Goal: Task Accomplishment & Management: Use online tool/utility

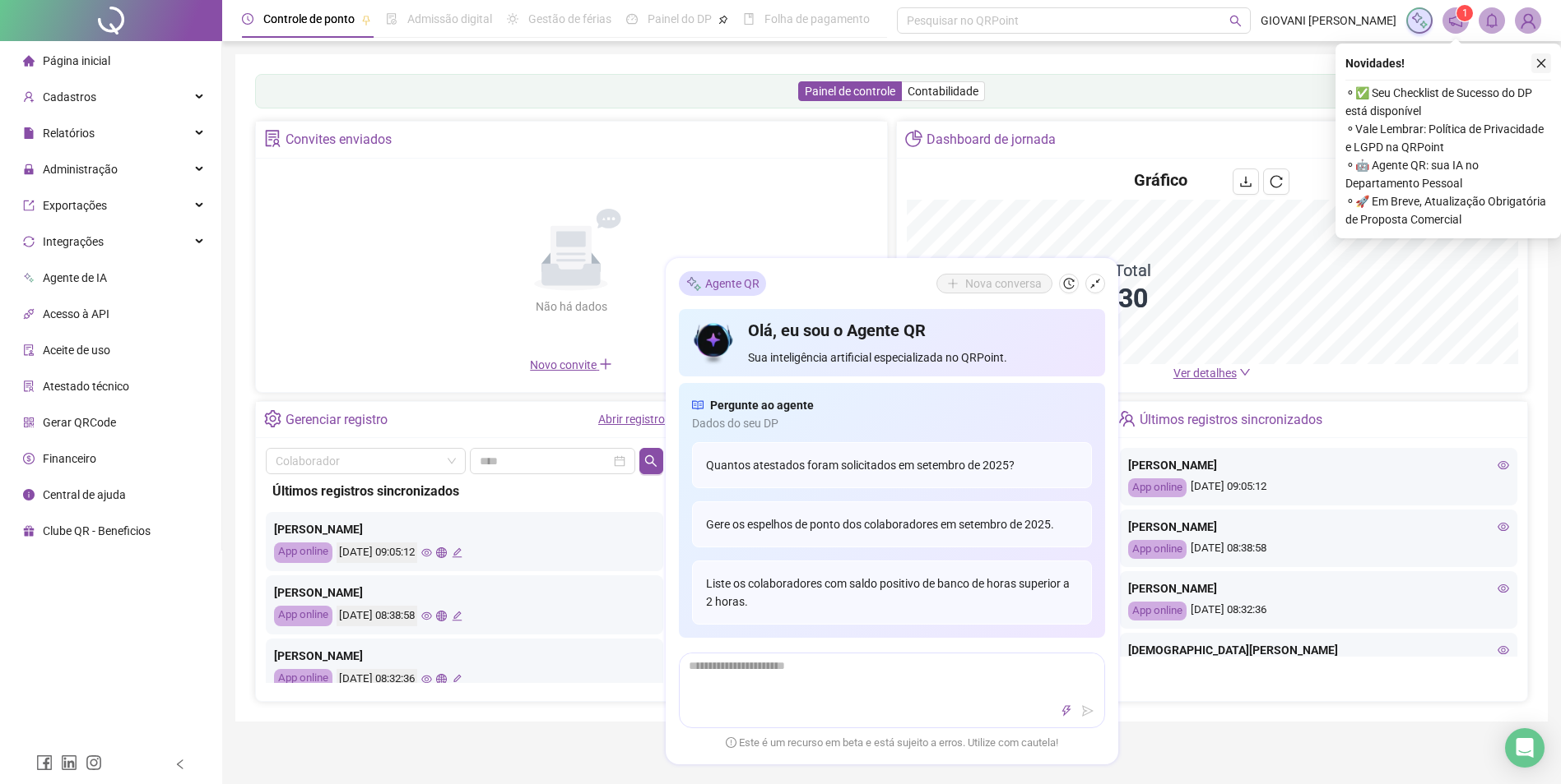
click at [1540, 64] on icon "close" at bounding box center [1540, 63] width 9 height 9
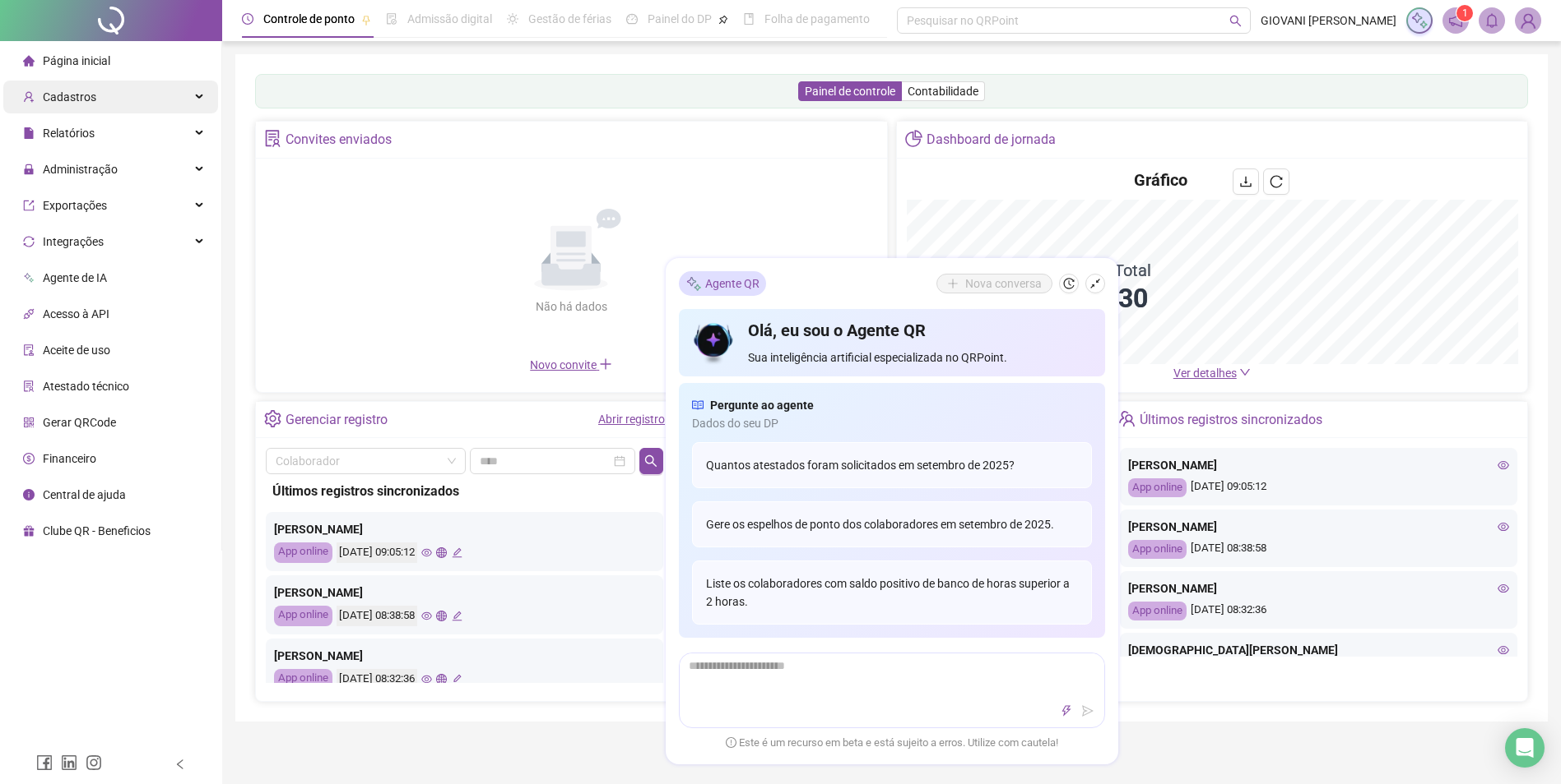
click at [85, 100] on span "Cadastros" at bounding box center [69, 97] width 53 height 13
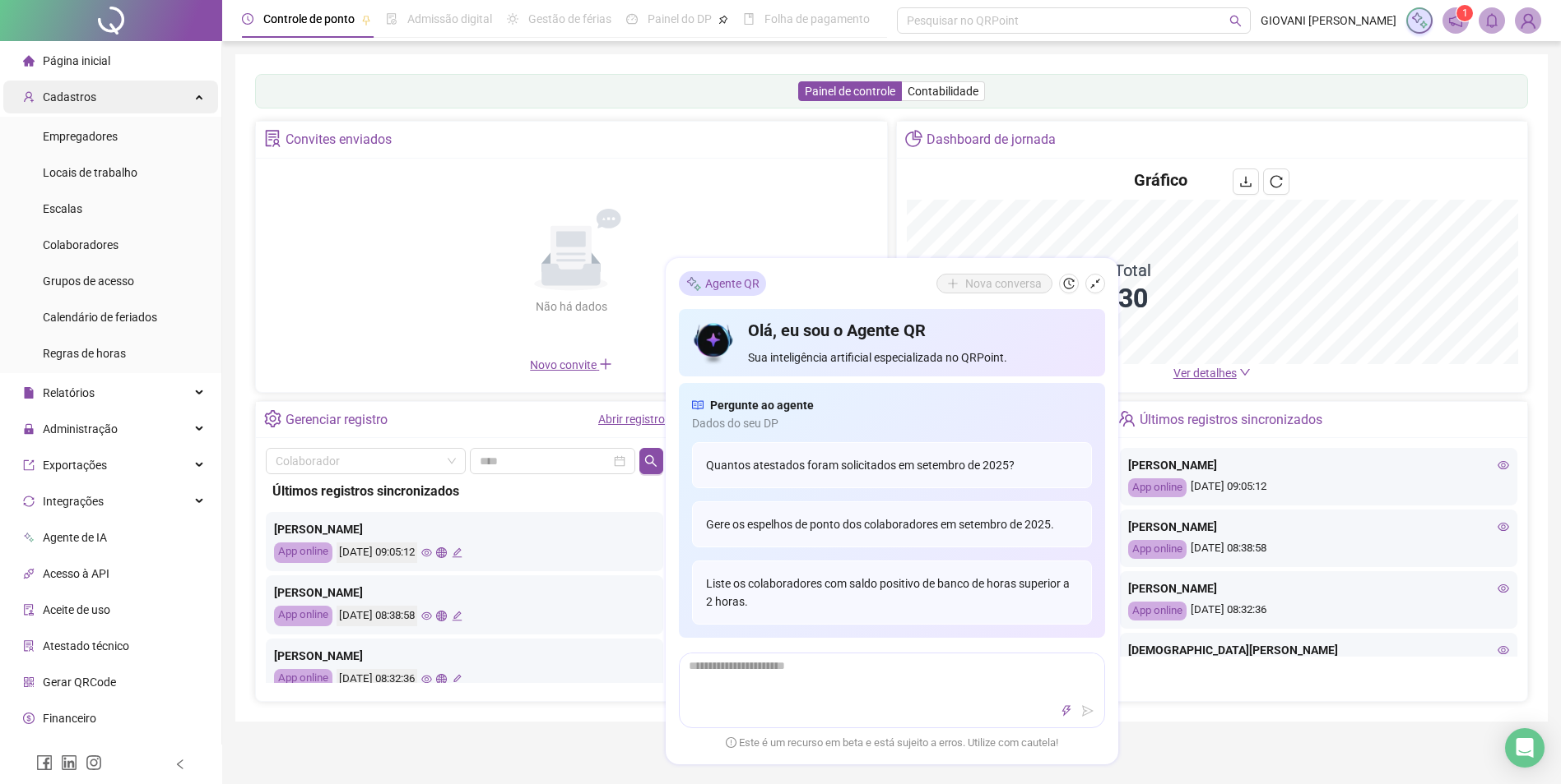
click at [99, 99] on div "Cadastros" at bounding box center [111, 97] width 215 height 33
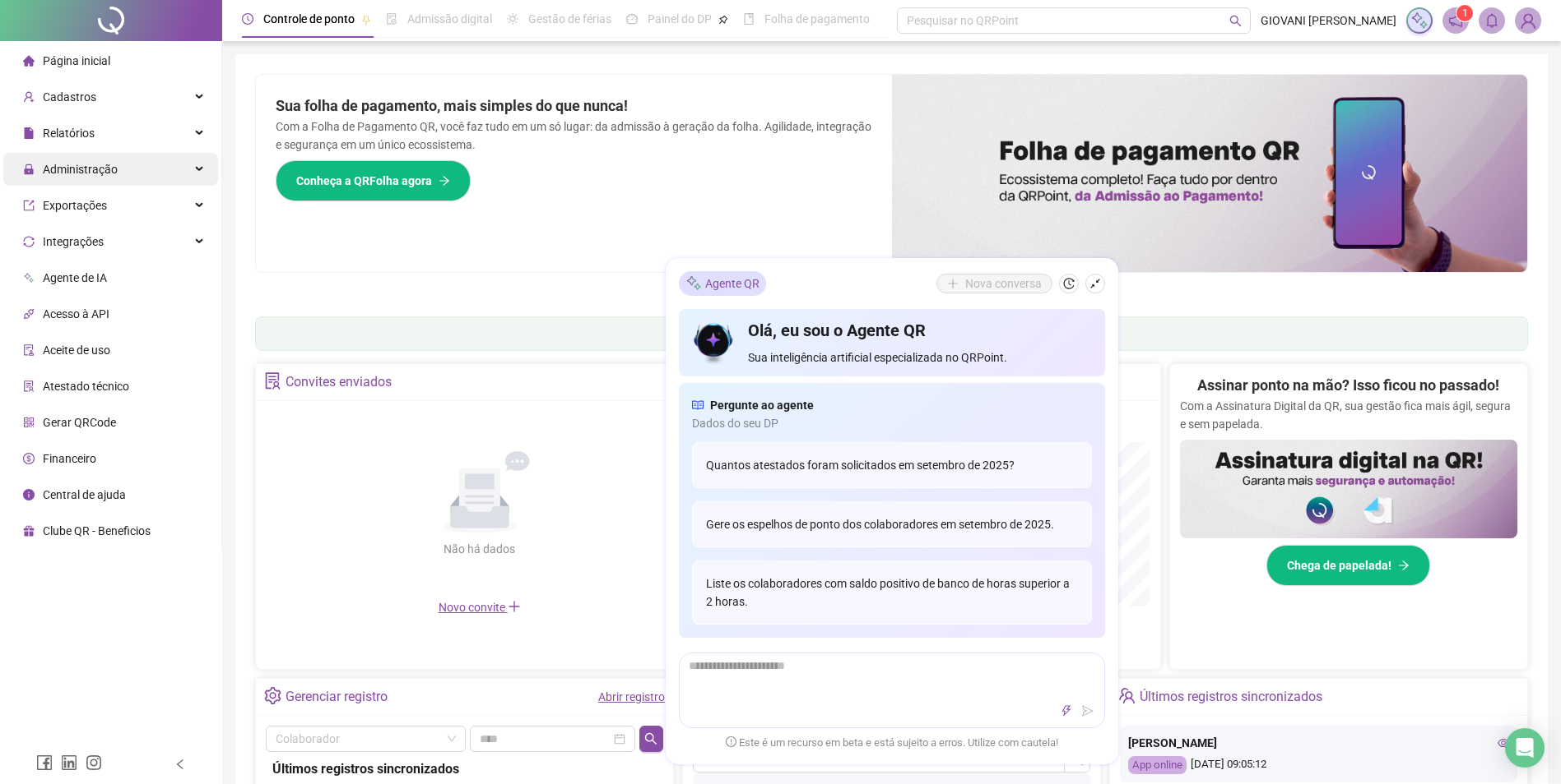
click at [91, 175] on span "Administração" at bounding box center [80, 169] width 75 height 13
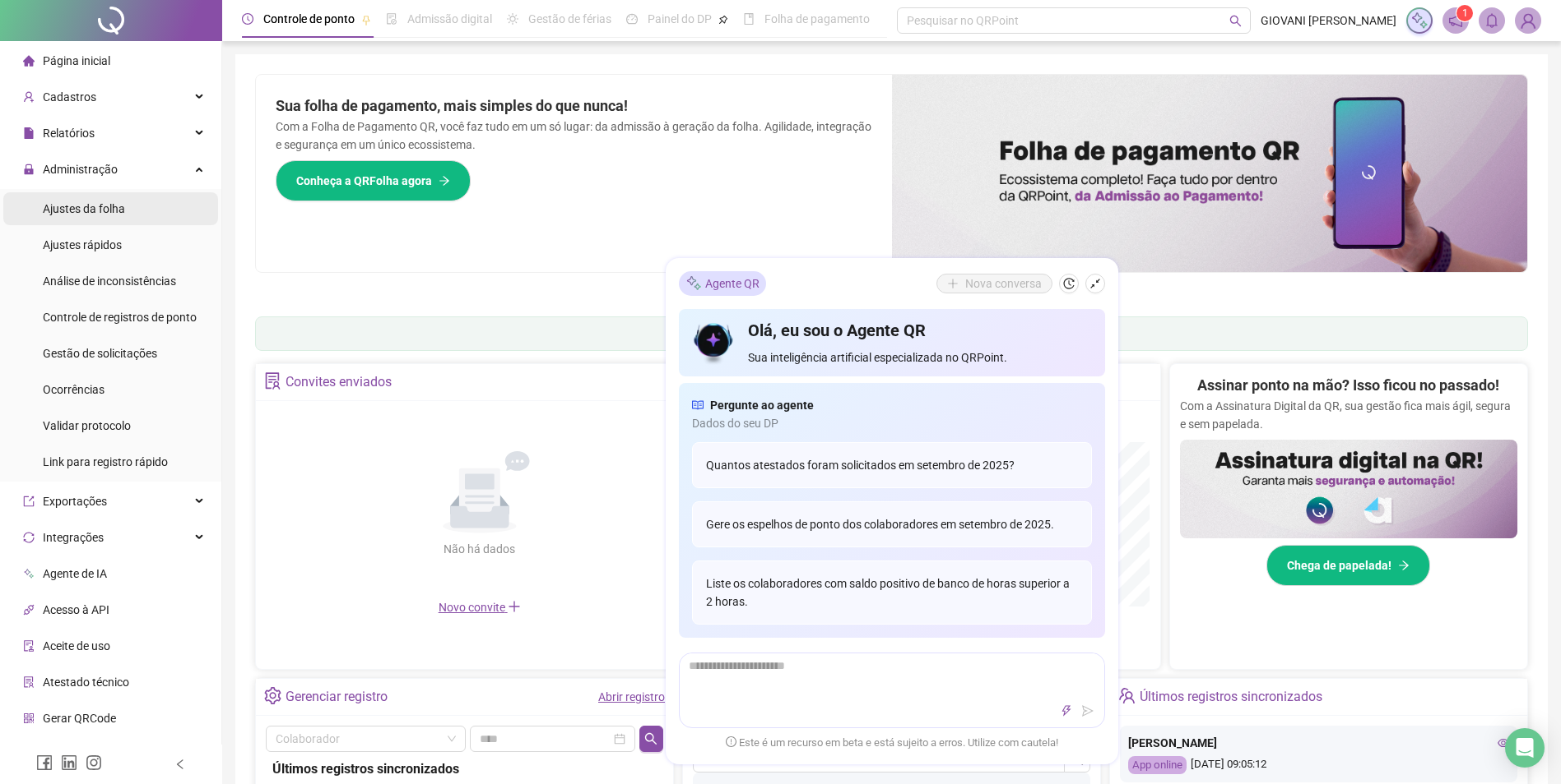
click at [87, 206] on span "Ajustes da folha" at bounding box center [83, 208] width 82 height 13
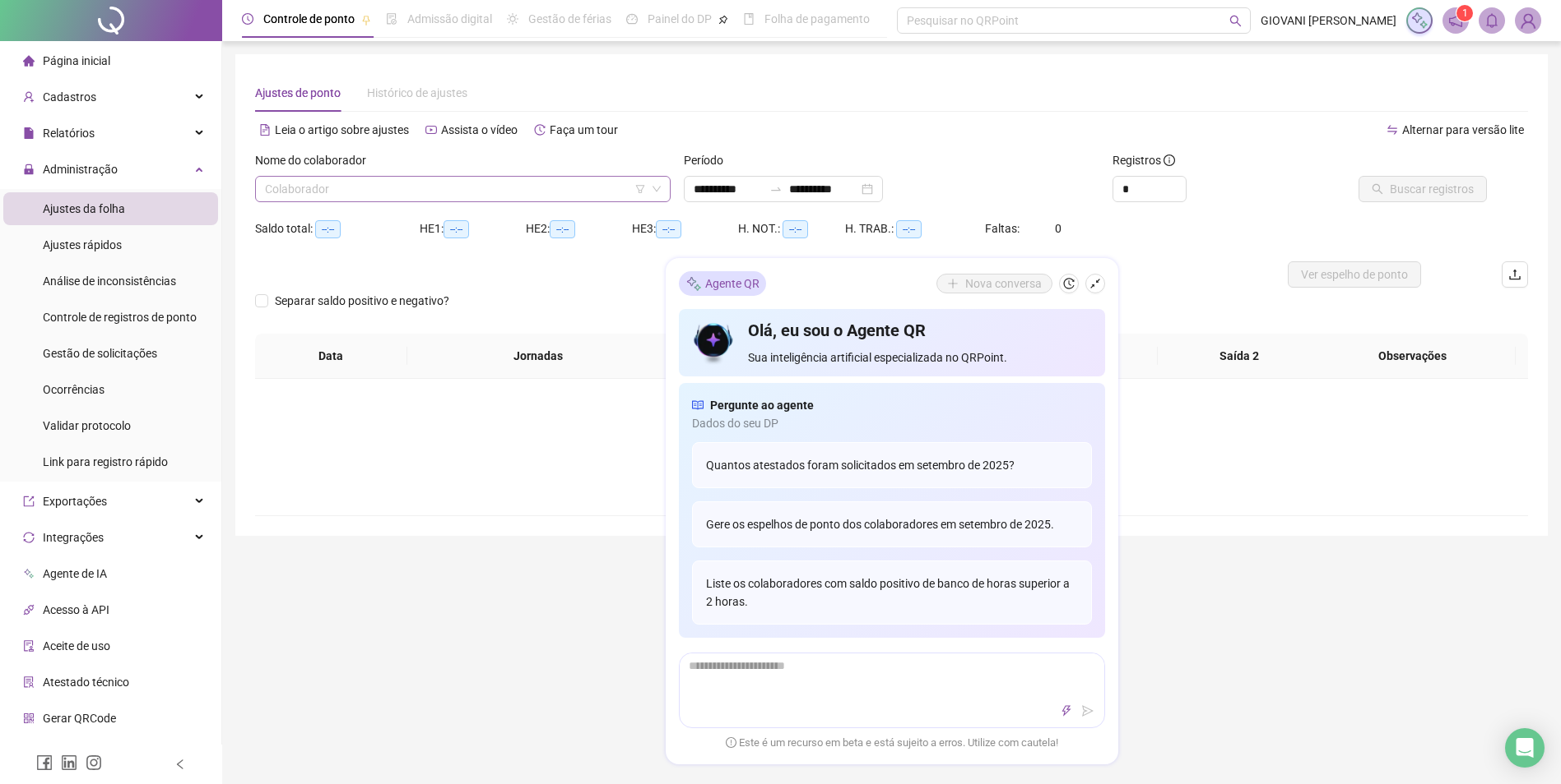
click at [657, 186] on icon "down" at bounding box center [656, 189] width 10 height 10
type input "**********"
click at [1098, 287] on icon "shrink" at bounding box center [1095, 284] width 12 height 12
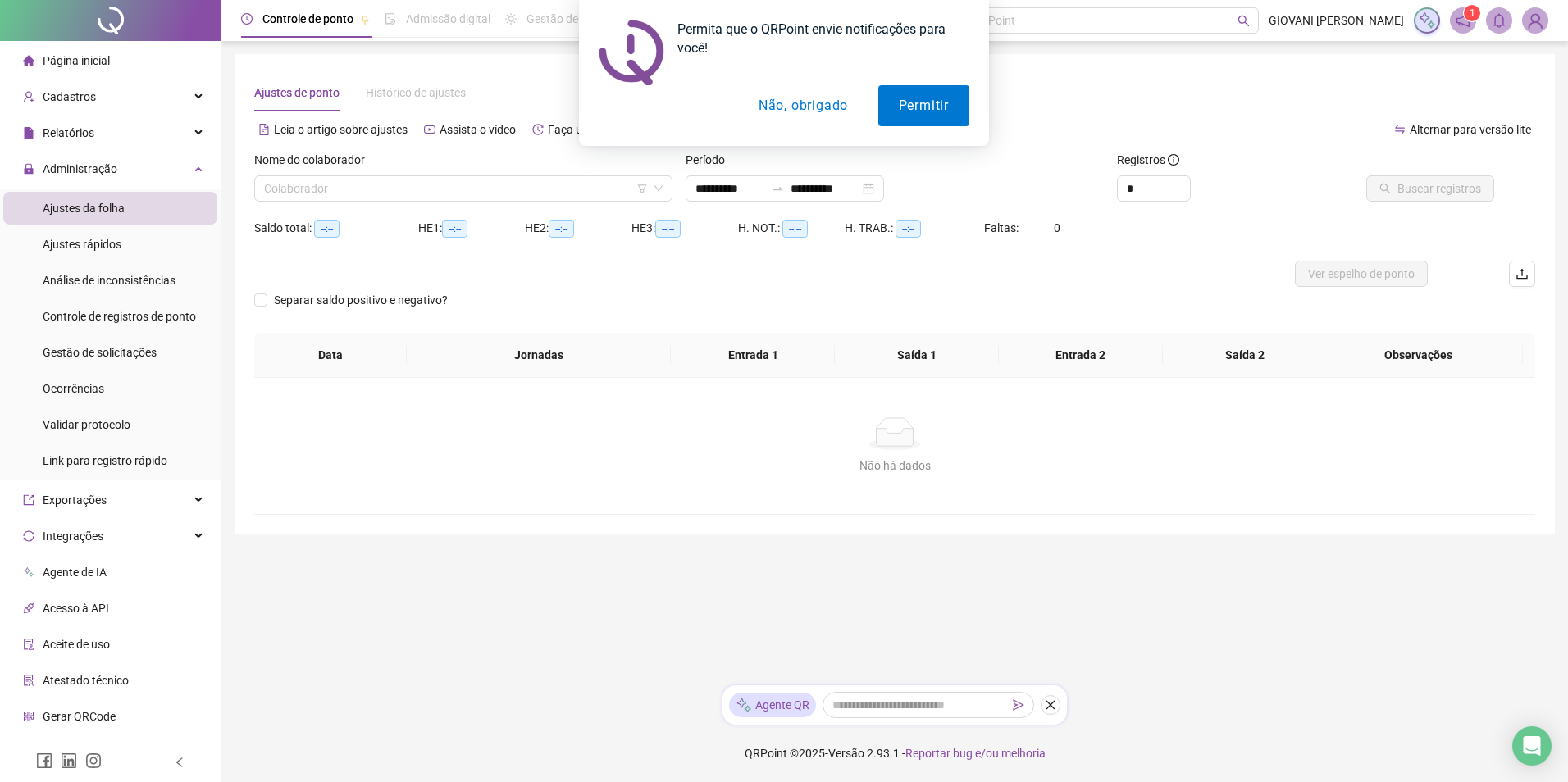
click at [788, 109] on button "Não, obrigado" at bounding box center [803, 106] width 131 height 41
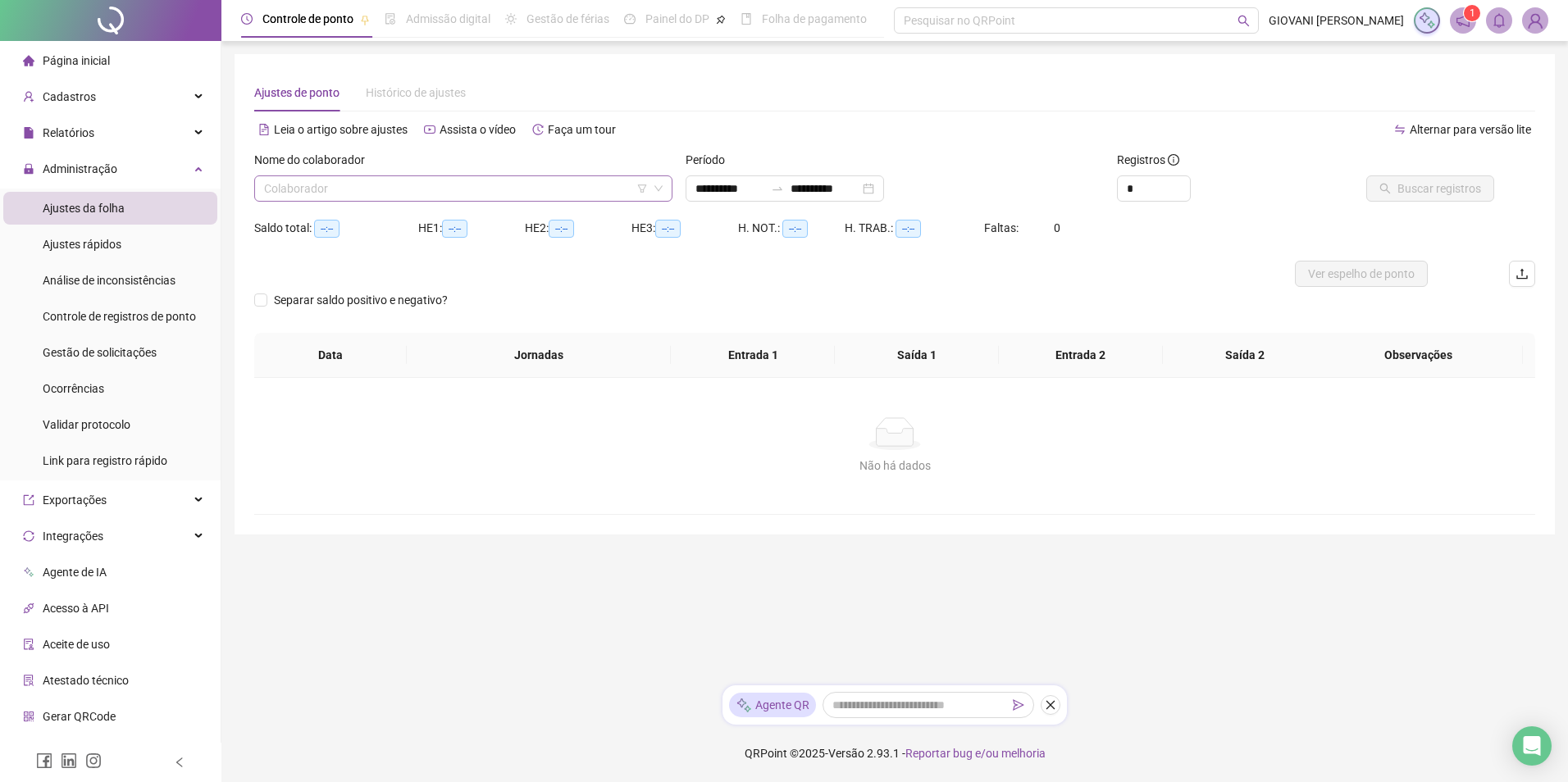
click at [660, 189] on icon "down" at bounding box center [658, 189] width 8 height 6
click at [662, 188] on icon "down" at bounding box center [658, 189] width 10 height 10
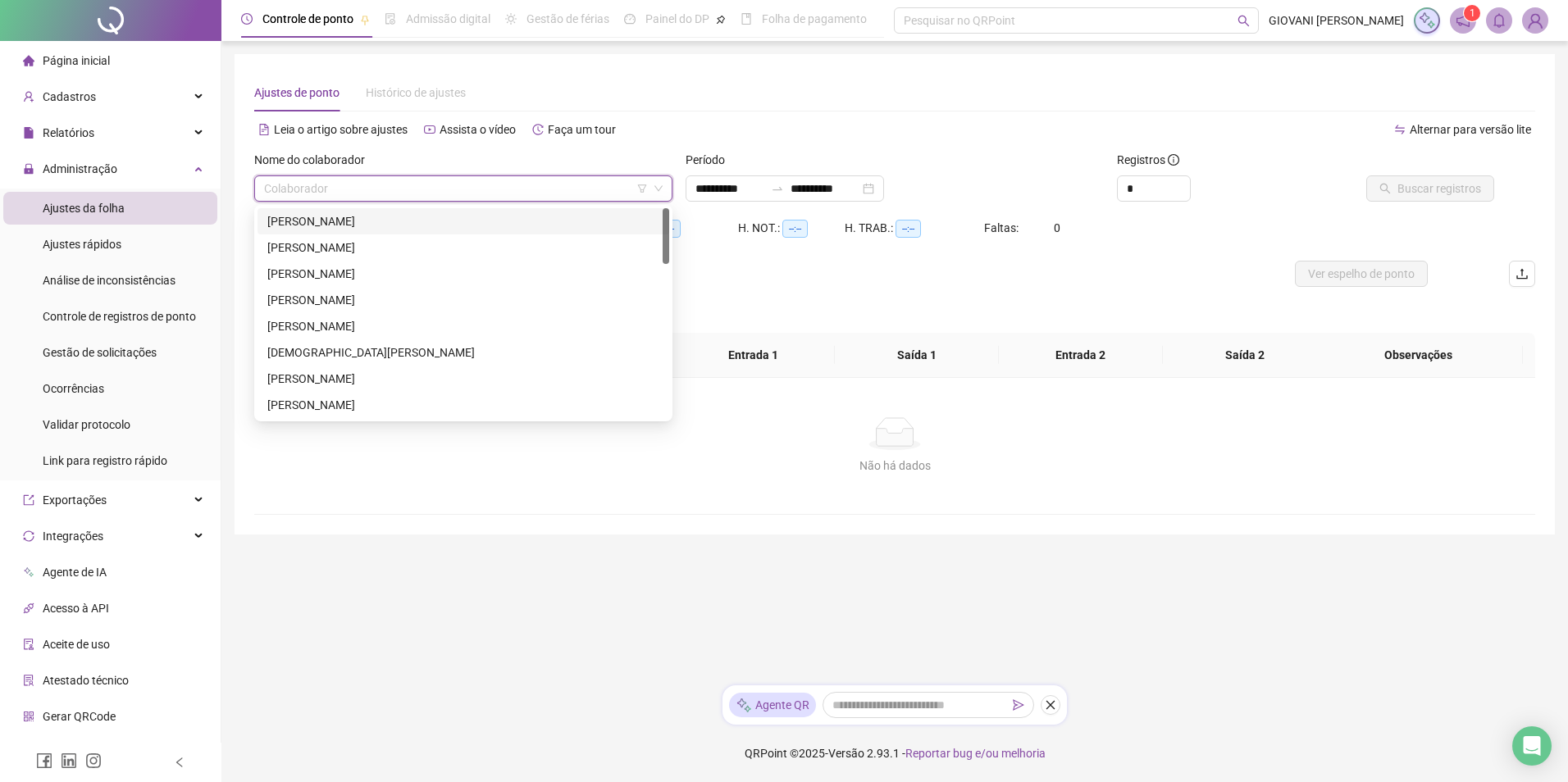
click at [476, 194] on input "search" at bounding box center [455, 188] width 384 height 25
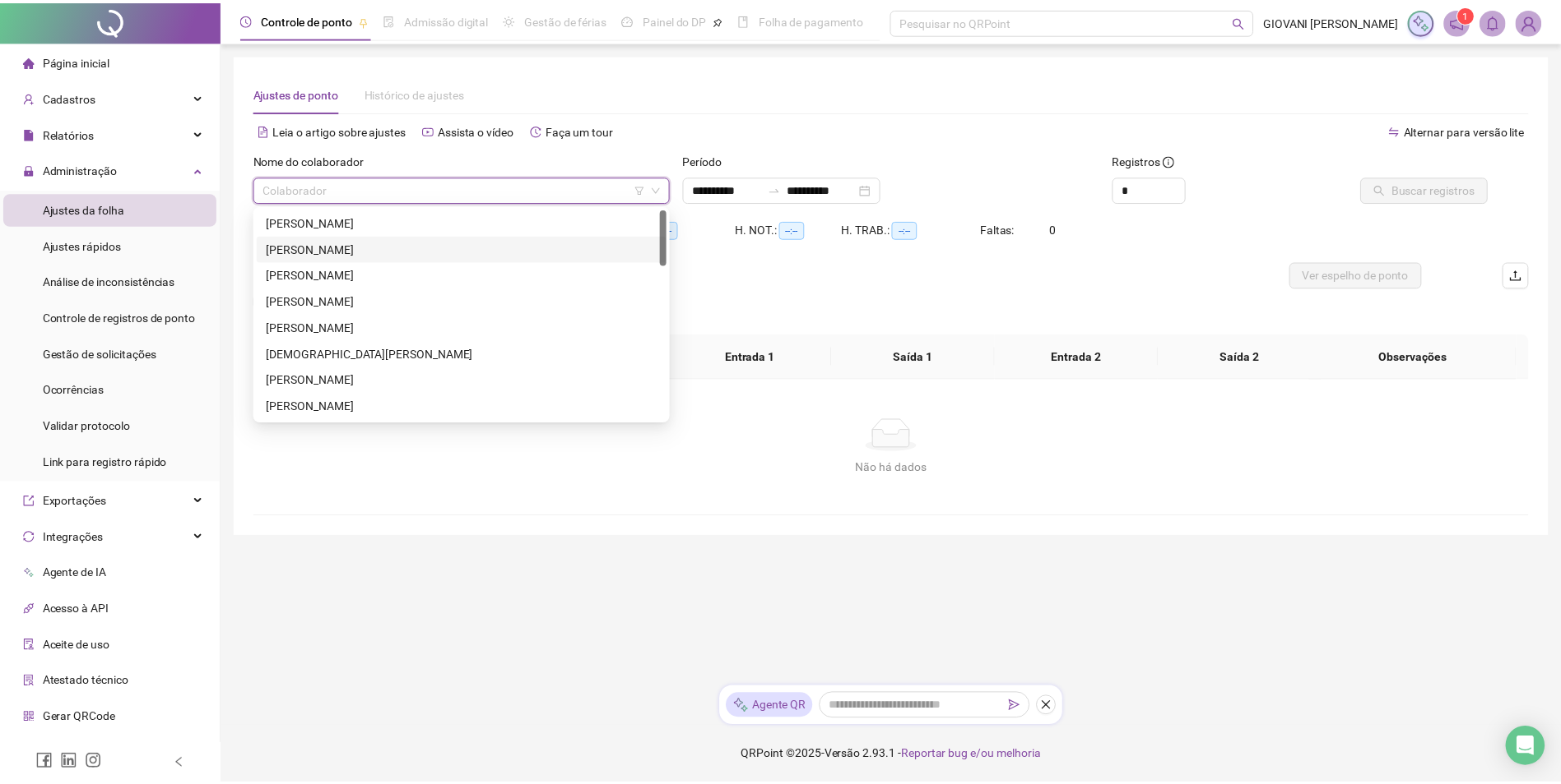
scroll to position [165, 0]
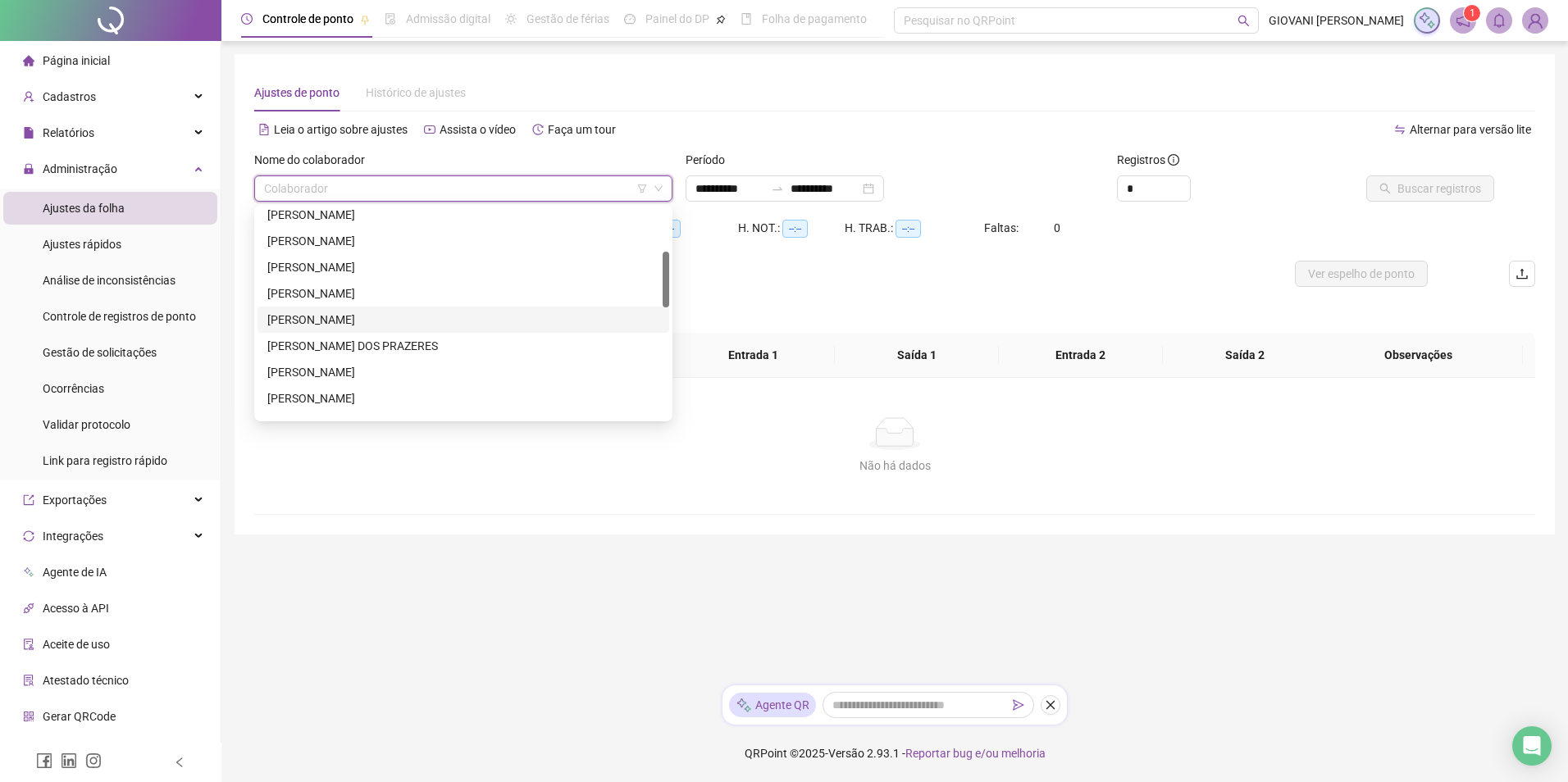
click at [392, 313] on div "[PERSON_NAME]" at bounding box center [463, 320] width 392 height 18
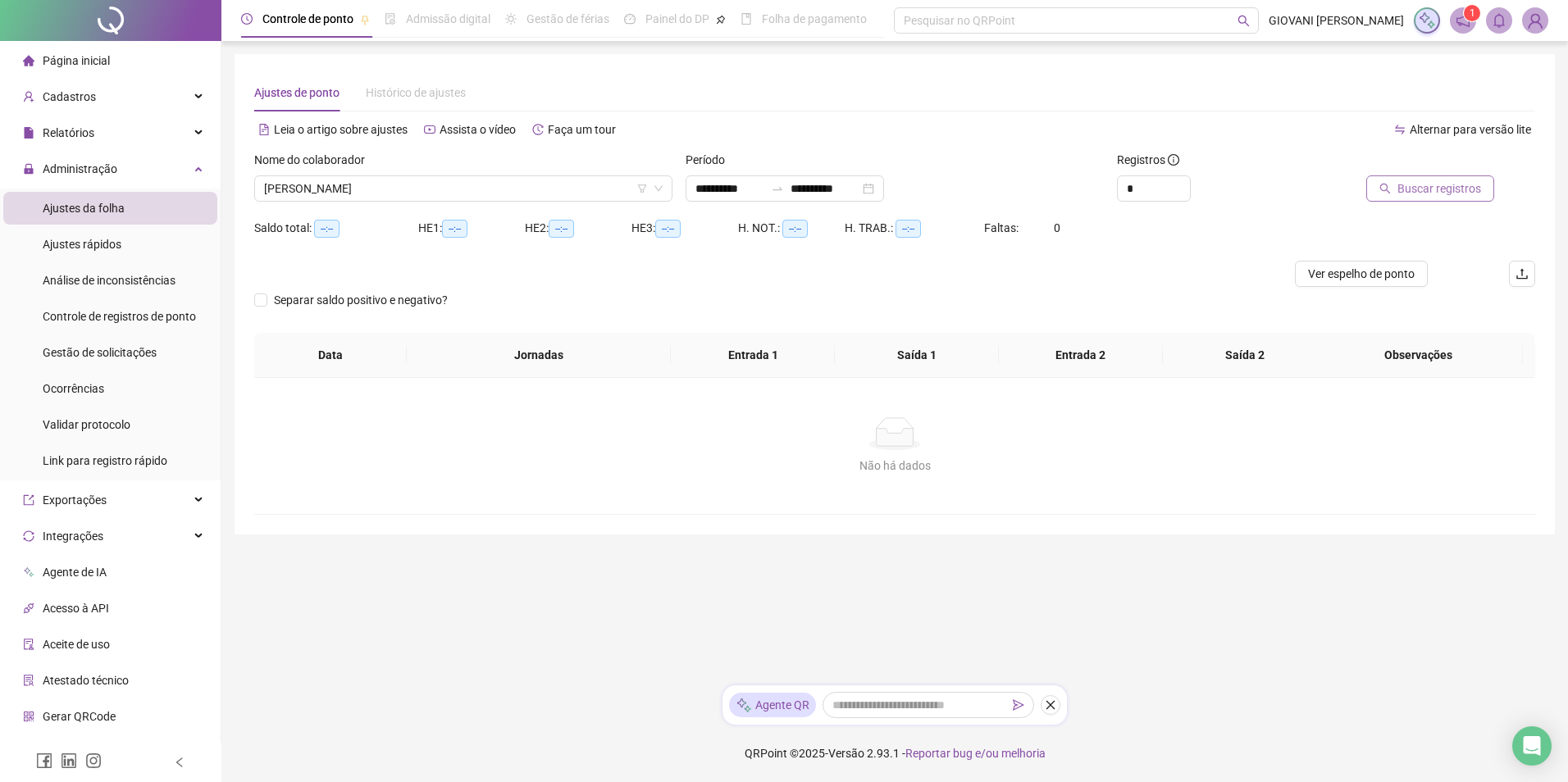
click at [1412, 181] on span "Buscar registros" at bounding box center [1439, 189] width 84 height 18
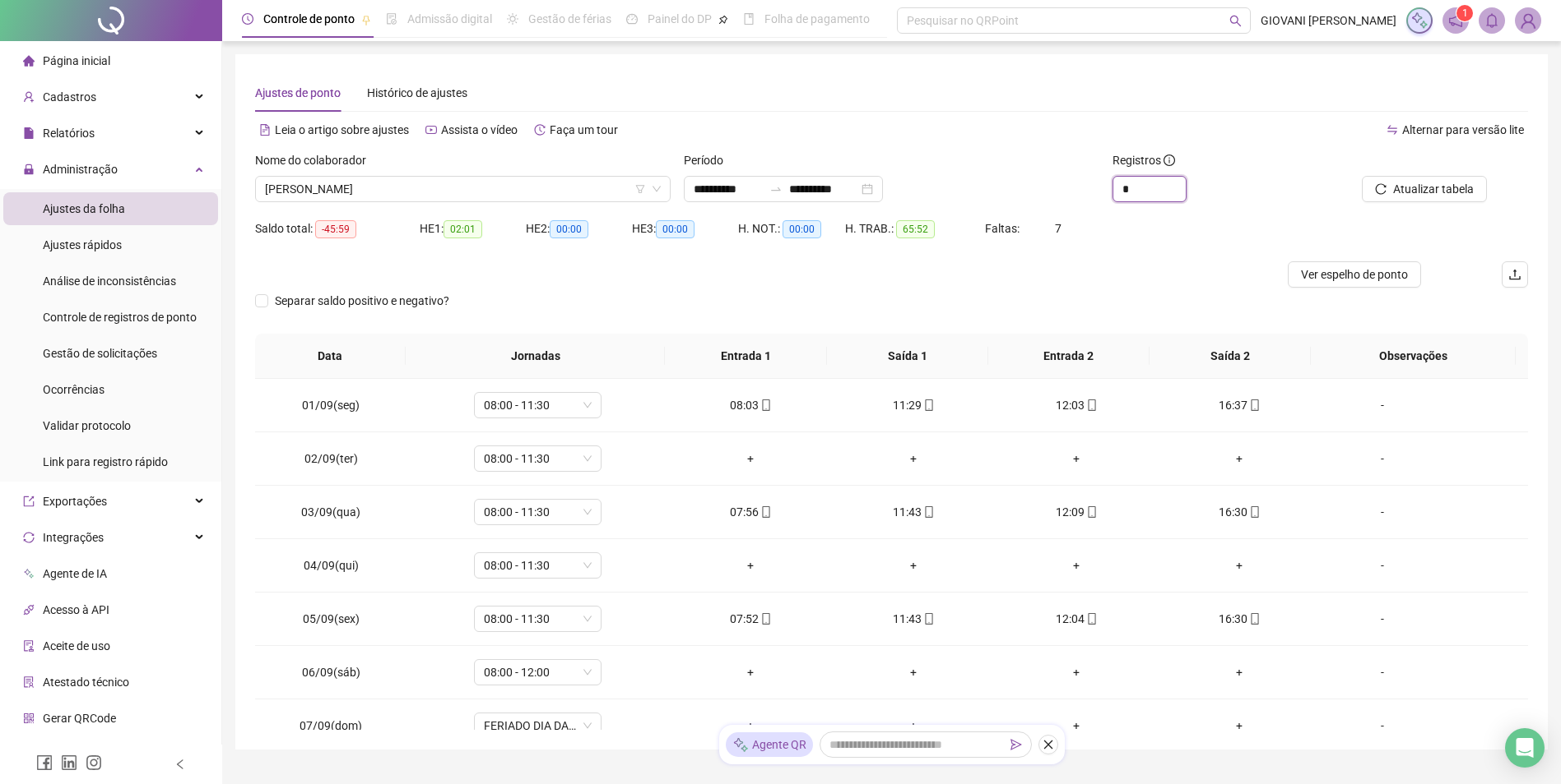
drag, startPoint x: 1146, startPoint y: 188, endPoint x: 1074, endPoint y: 187, distance: 72.0
click at [1074, 187] on div "**********" at bounding box center [891, 182] width 1286 height 64
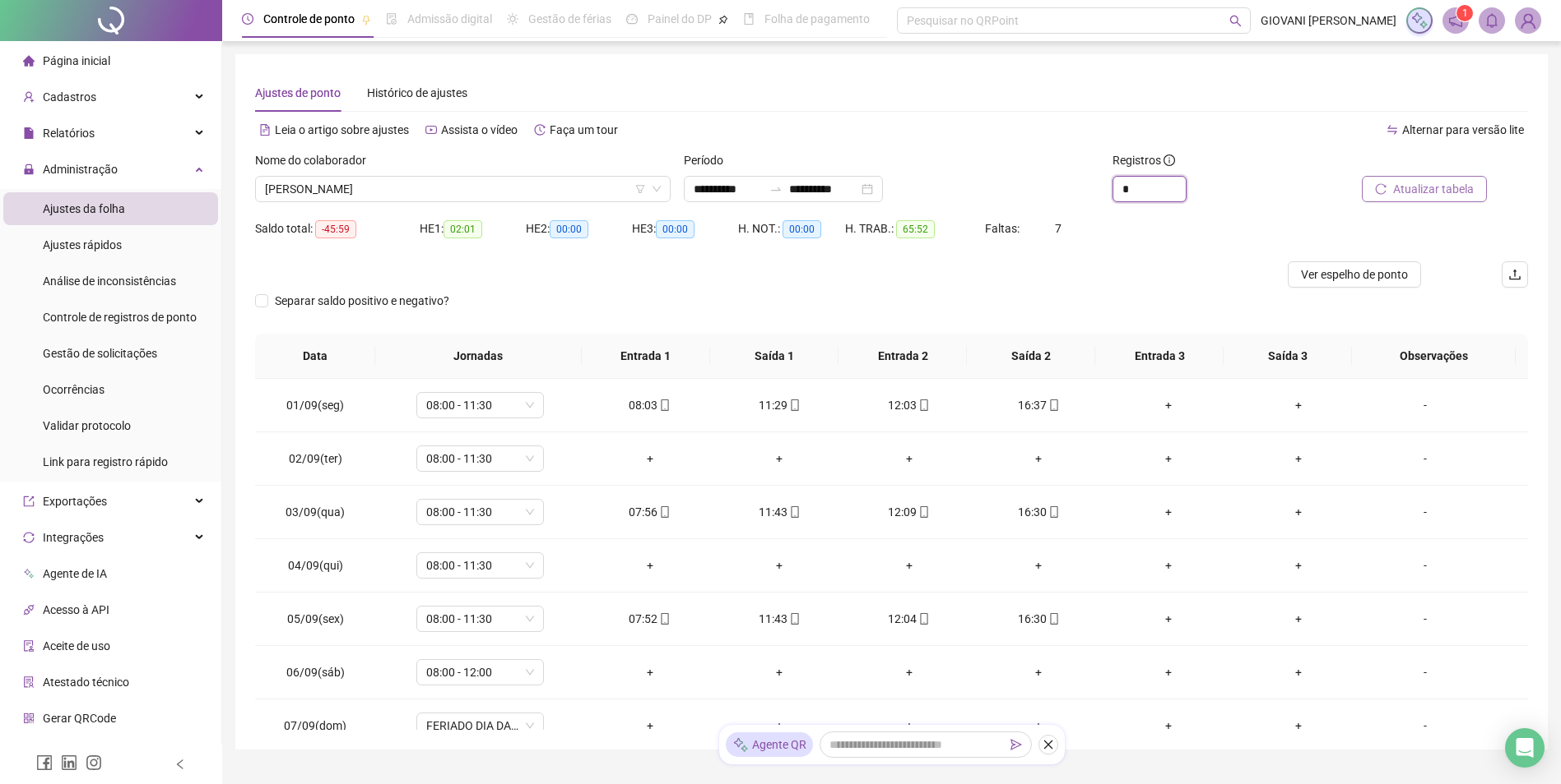
type input "*"
click at [1416, 189] on span "Atualizar tabela" at bounding box center [1434, 189] width 81 height 18
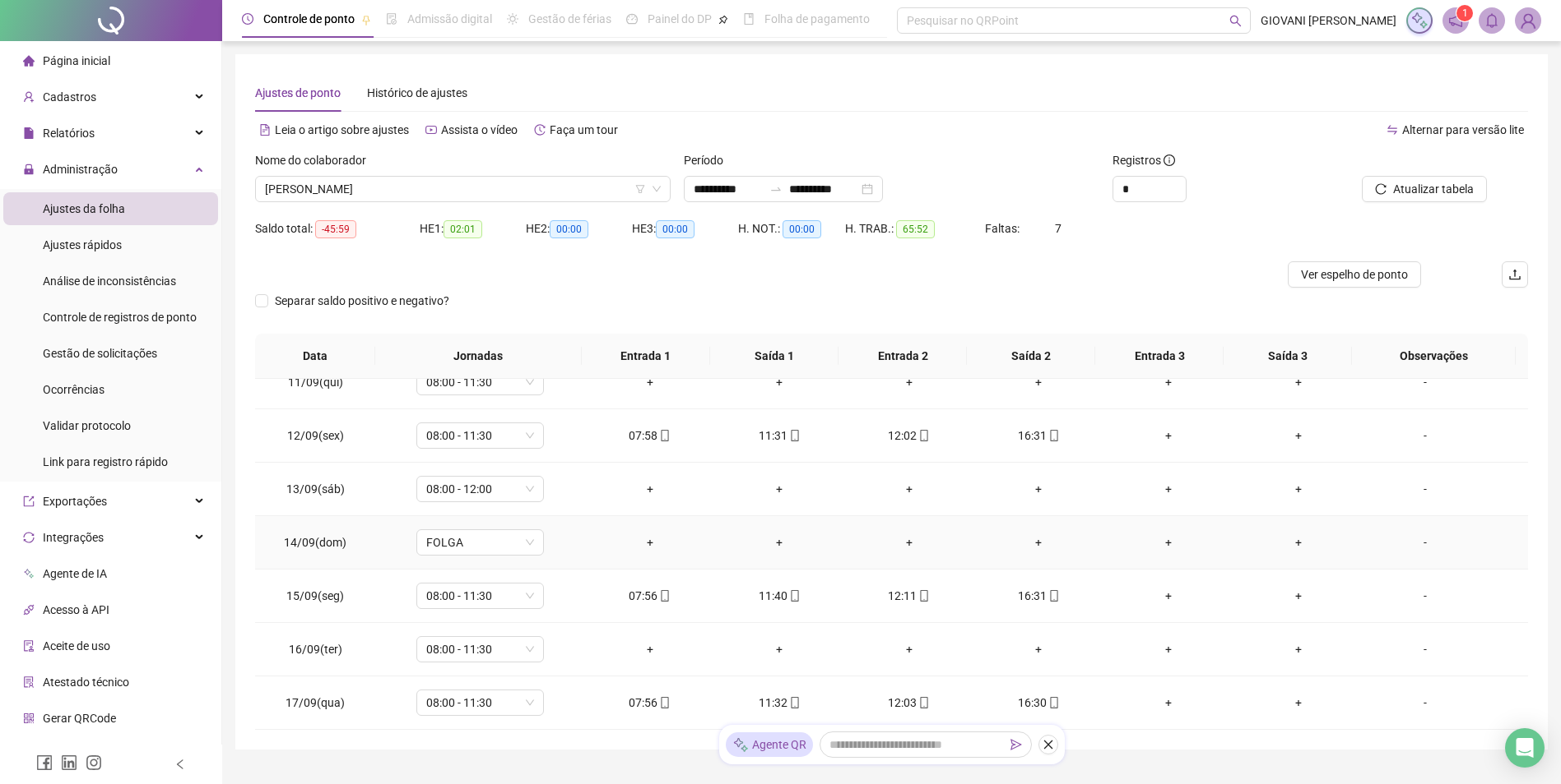
scroll to position [76, 0]
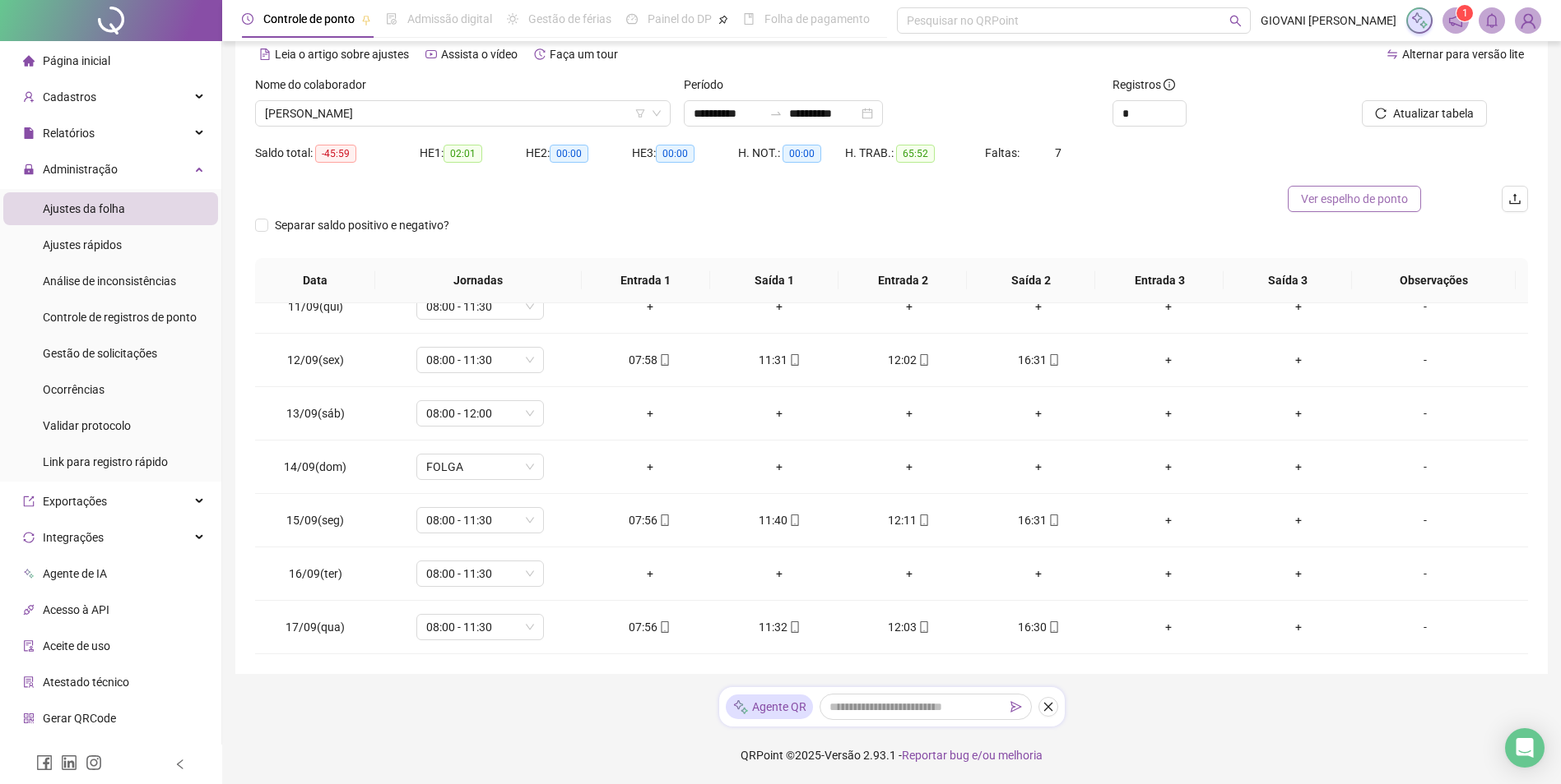
click at [1346, 191] on span "Ver espelho de ponto" at bounding box center [1354, 199] width 107 height 18
